Goal: Navigation & Orientation: Understand site structure

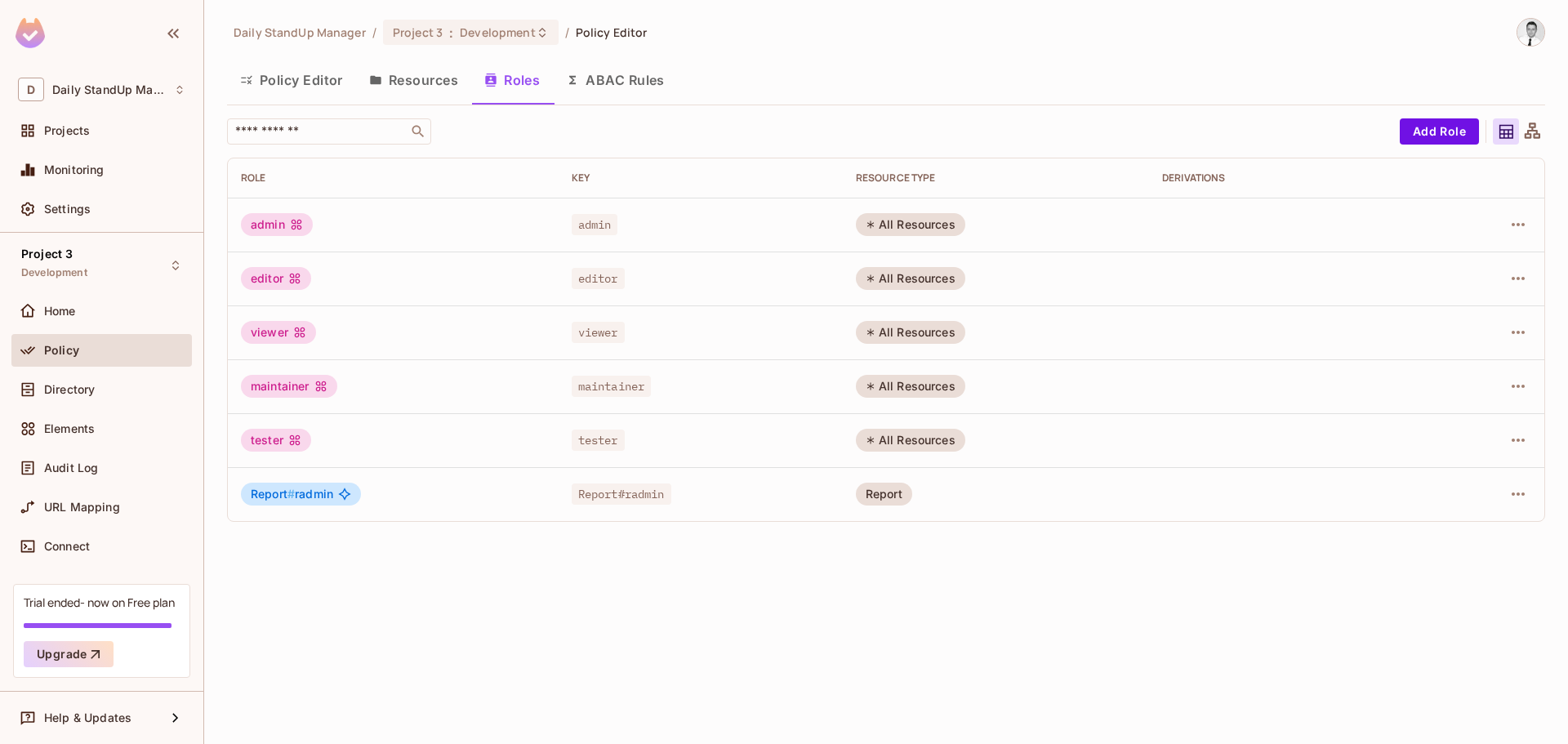
click at [427, 84] on button "Resources" at bounding box center [414, 79] width 115 height 41
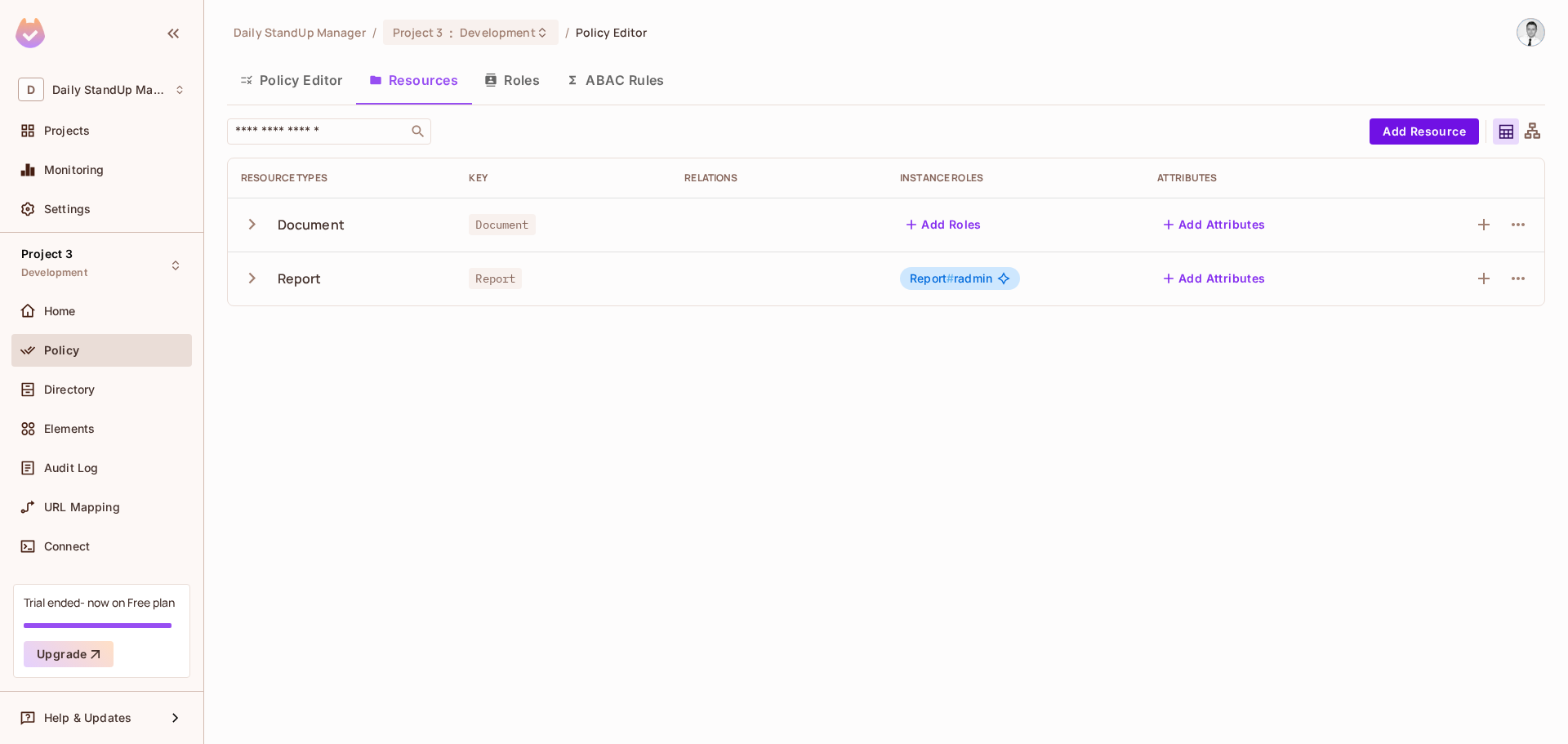
click at [298, 85] on button "Policy Editor" at bounding box center [292, 79] width 129 height 41
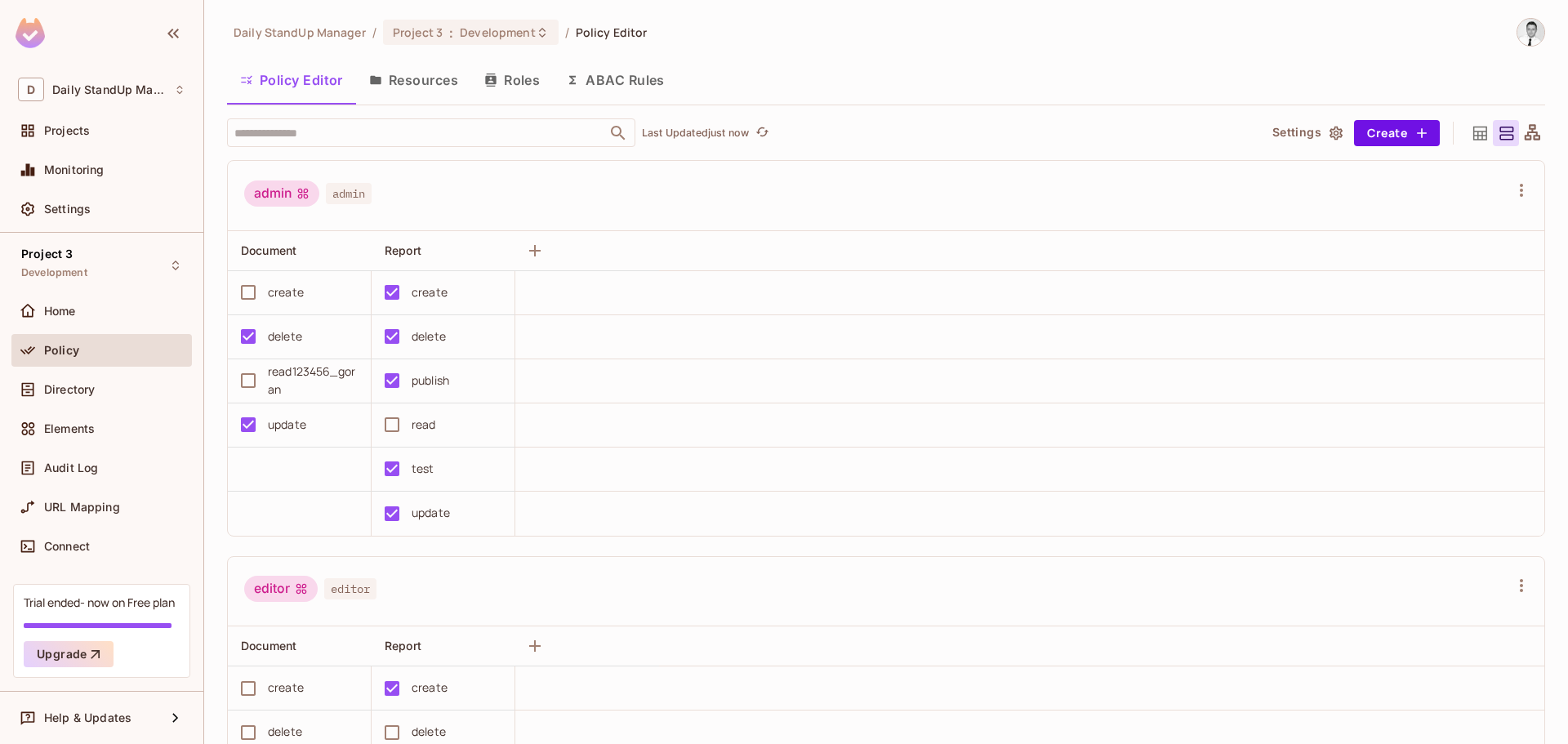
click at [424, 84] on button "Resources" at bounding box center [414, 79] width 115 height 41
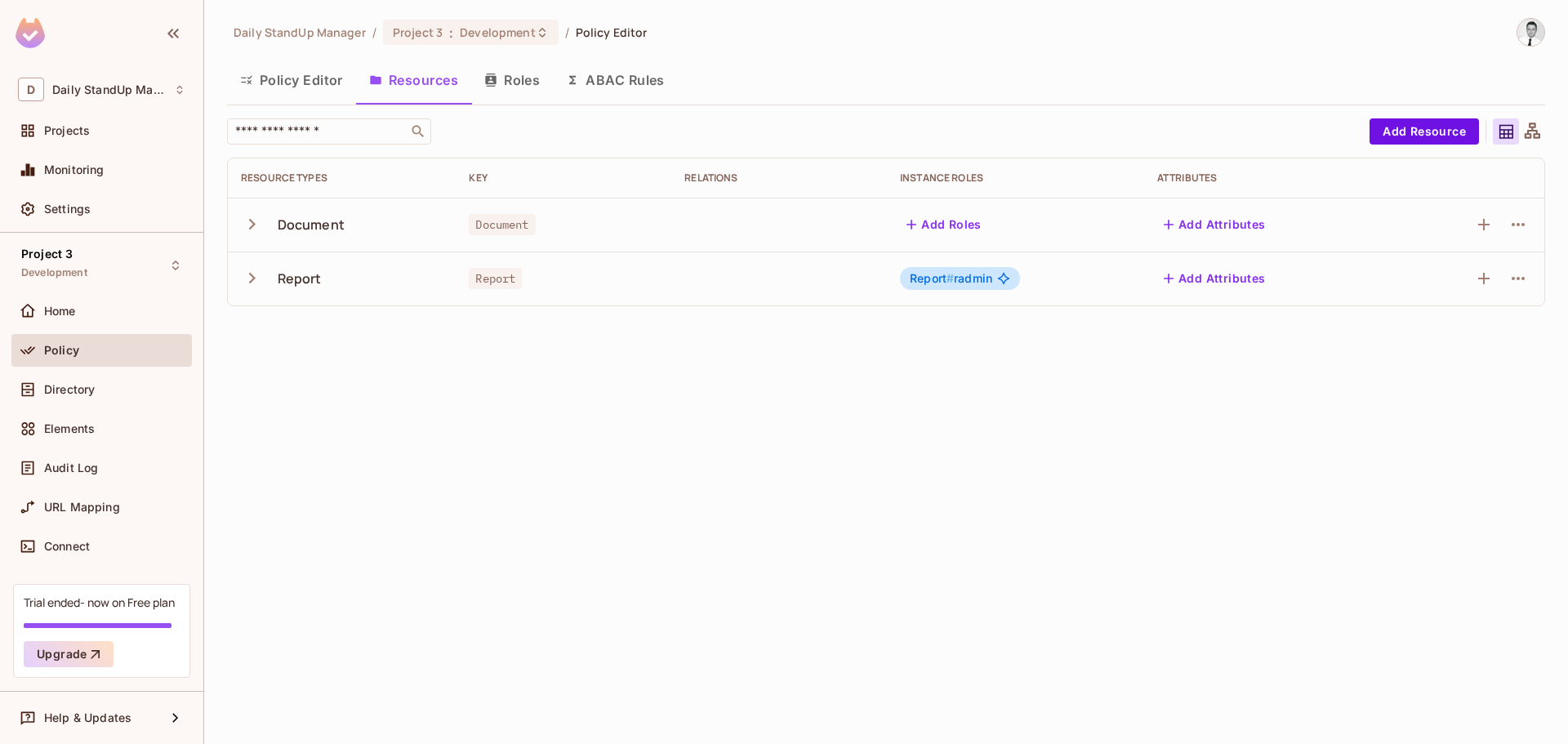
click at [517, 84] on button "Roles" at bounding box center [512, 79] width 82 height 41
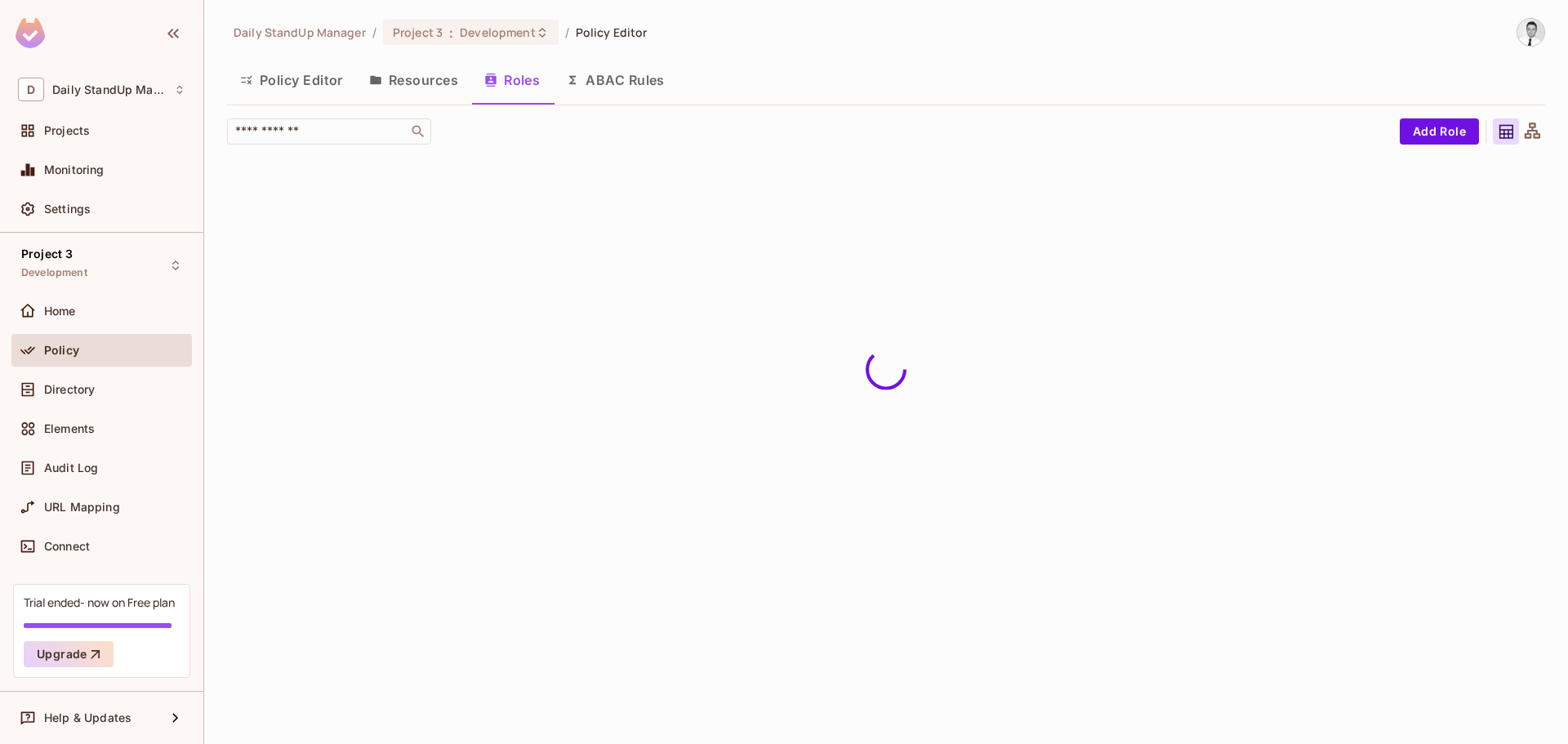
click at [607, 85] on button "ABAC Rules" at bounding box center [616, 79] width 125 height 41
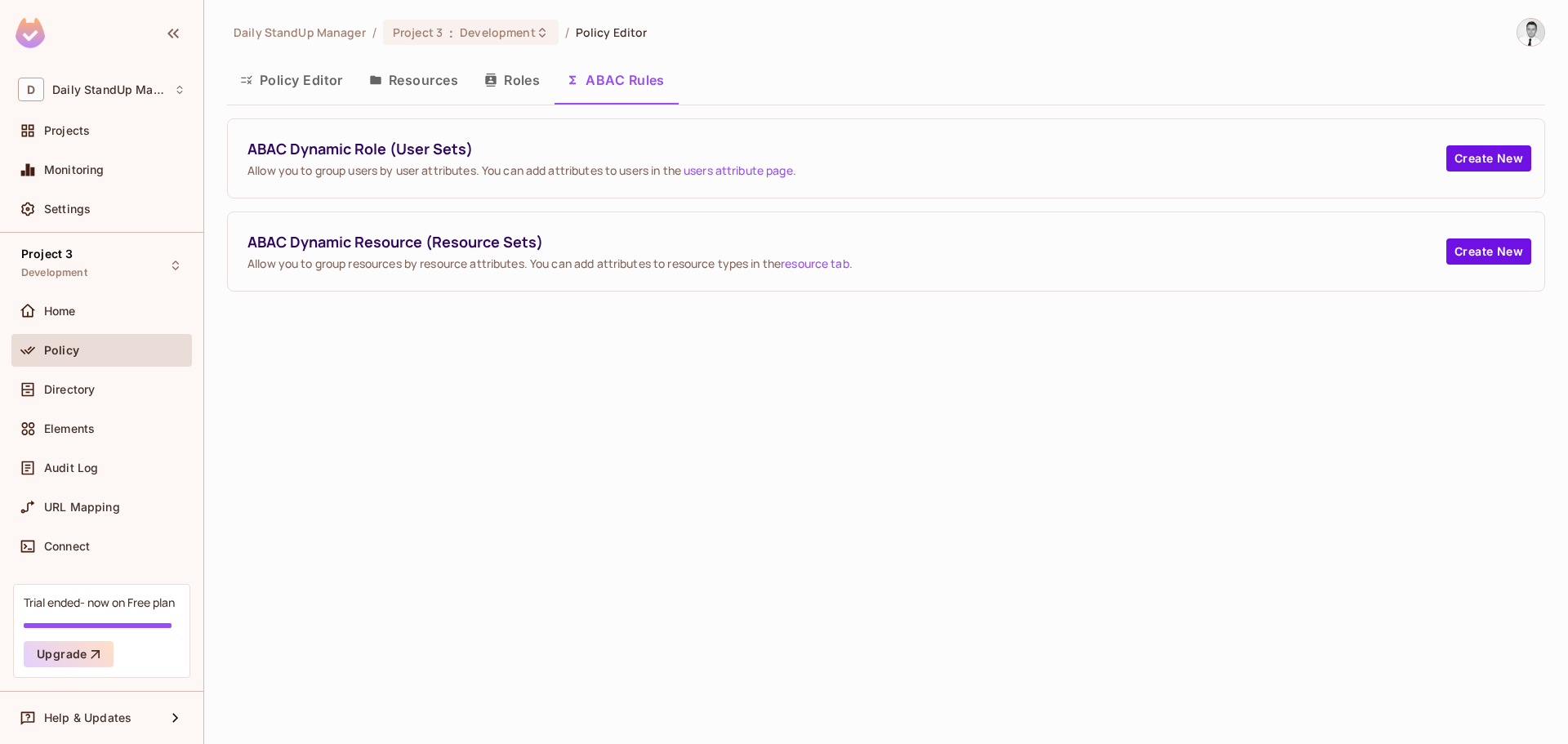
click at [414, 85] on button "Resources" at bounding box center [414, 79] width 115 height 41
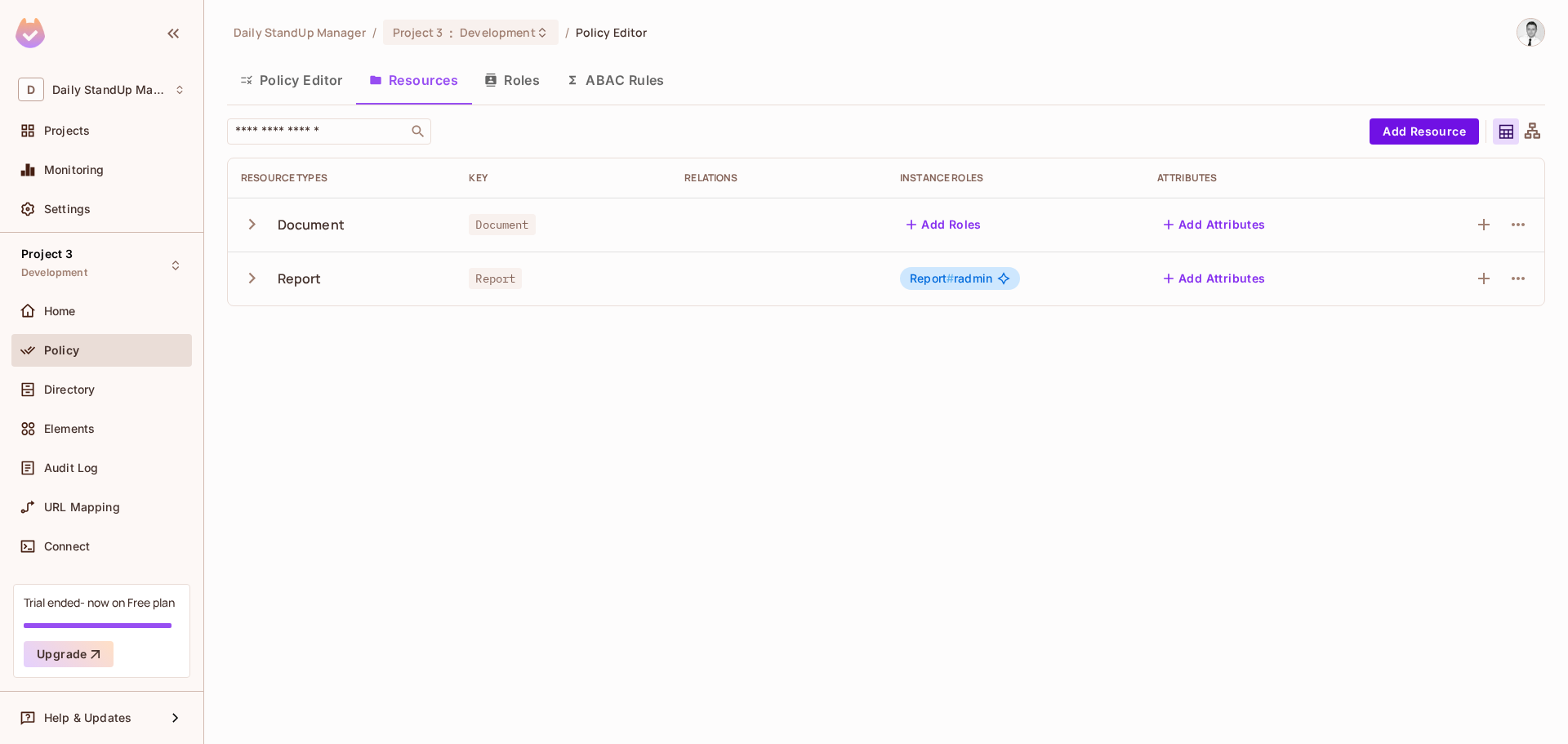
click at [523, 527] on div "Daily StandUp Manager / Project 3 : Development / Policy Editor Policy Editor R…" at bounding box center [886, 372] width 1364 height 744
click at [49, 344] on span "Policy" at bounding box center [62, 350] width 35 height 13
